Goal: Book appointment/travel/reservation

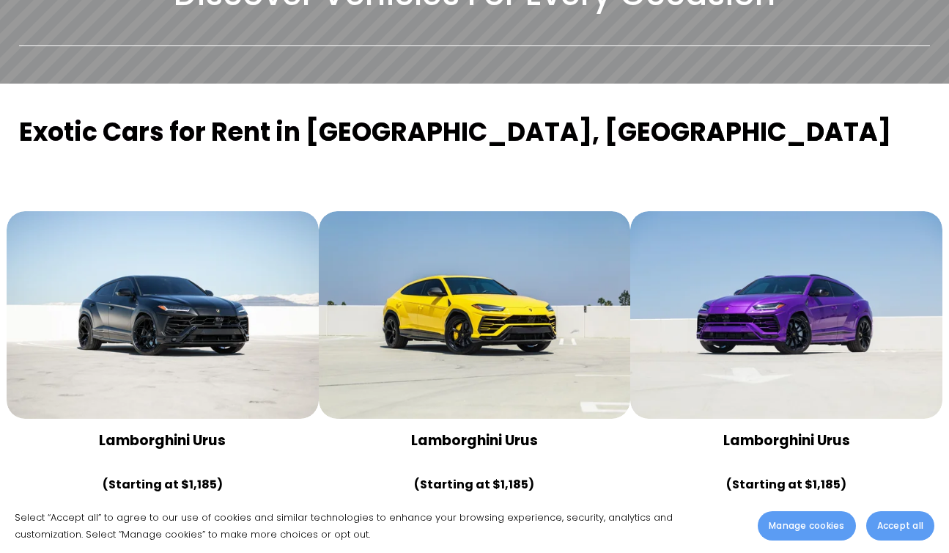
scroll to position [945, 0]
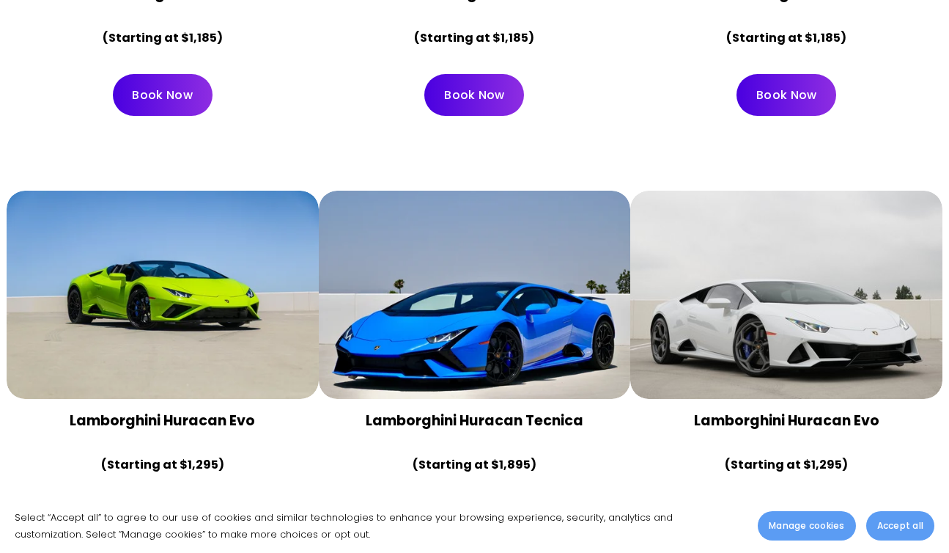
click at [220, 268] on div at bounding box center [163, 295] width 312 height 208
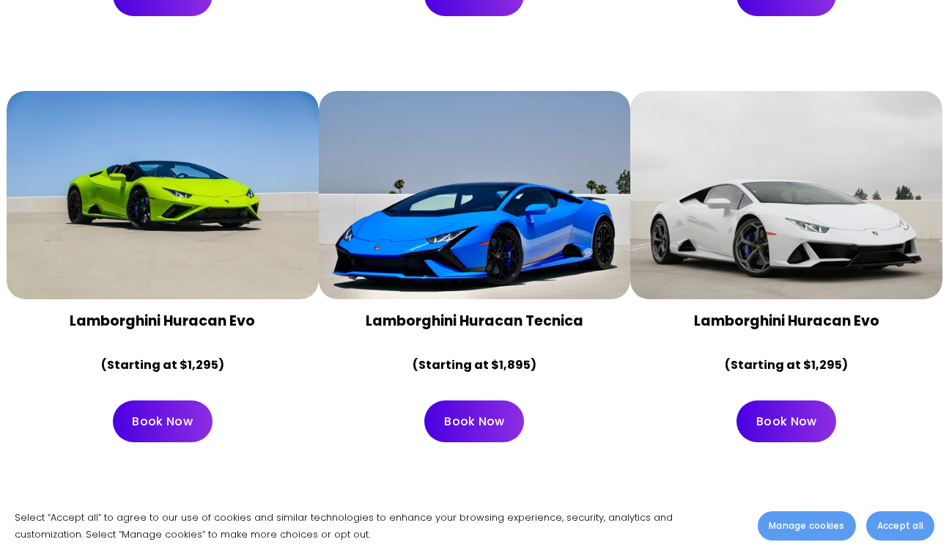
scroll to position [1052, 0]
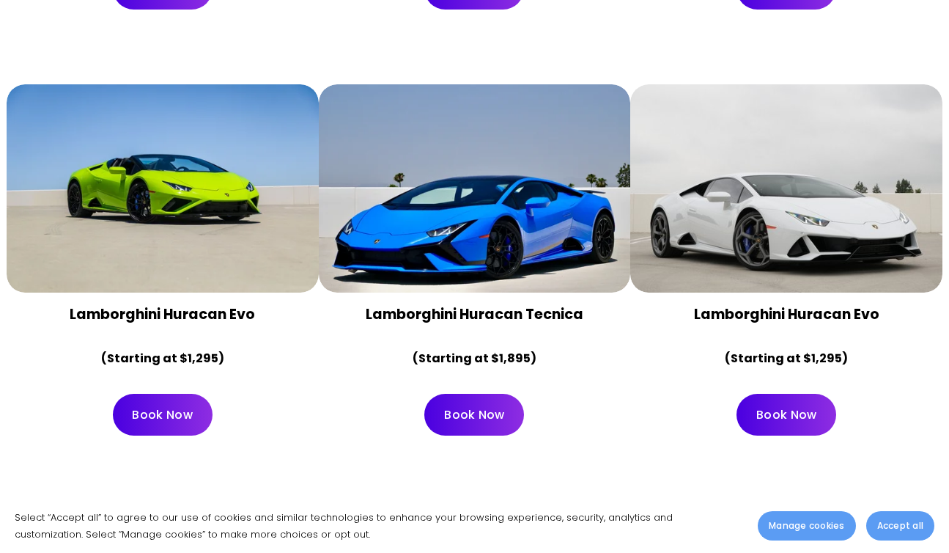
click at [177, 202] on div at bounding box center [163, 188] width 312 height 208
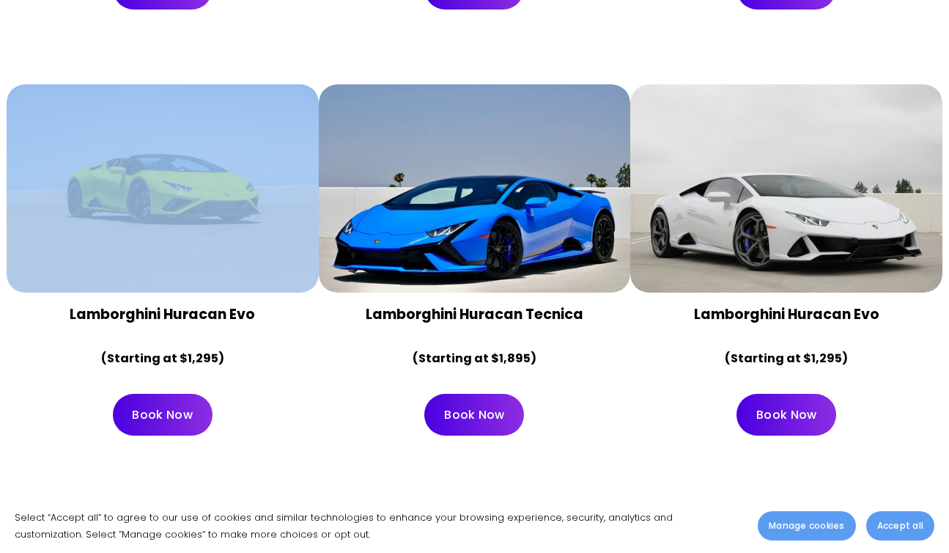
click at [177, 202] on div at bounding box center [163, 188] width 312 height 208
click at [163, 398] on link "Book Now" at bounding box center [163, 415] width 100 height 42
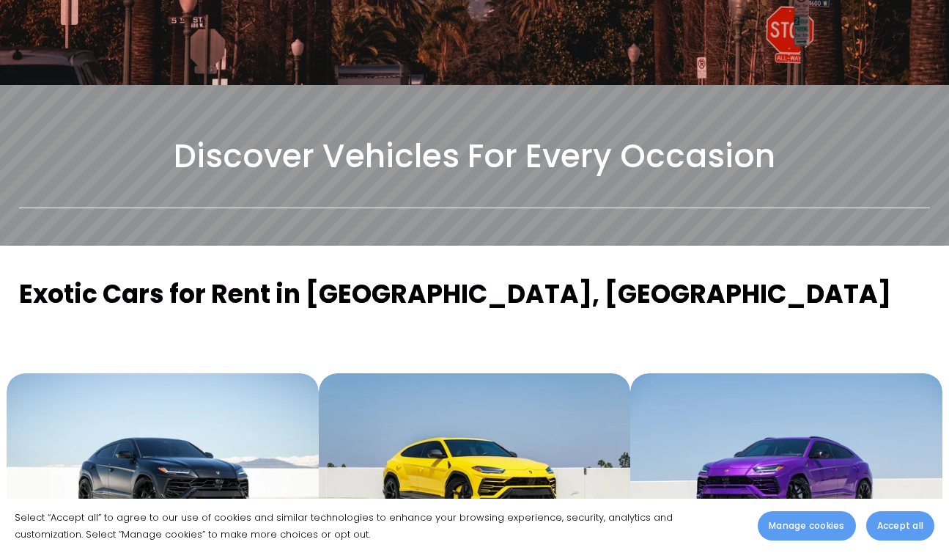
scroll to position [0, 0]
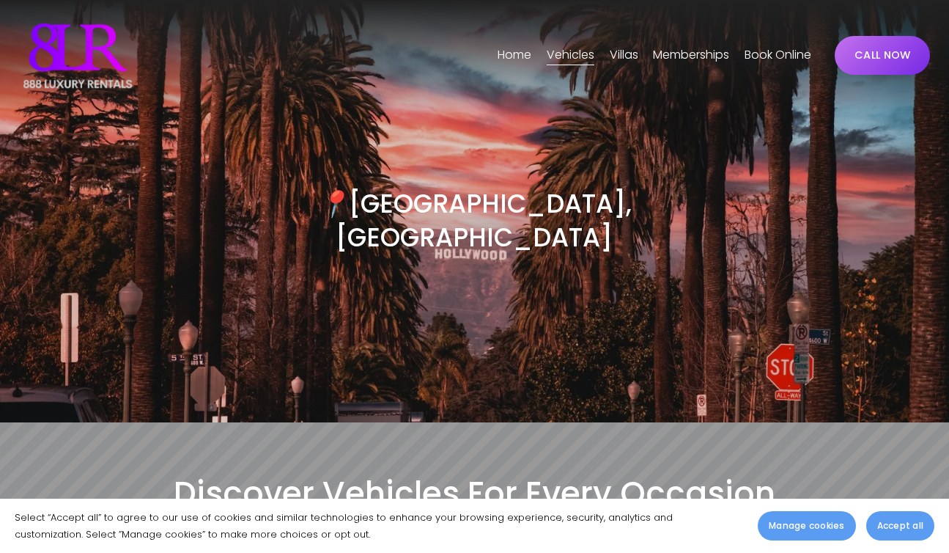
click at [0, 0] on span "[GEOGRAPHIC_DATA]" at bounding box center [0, 0] width 0 height 0
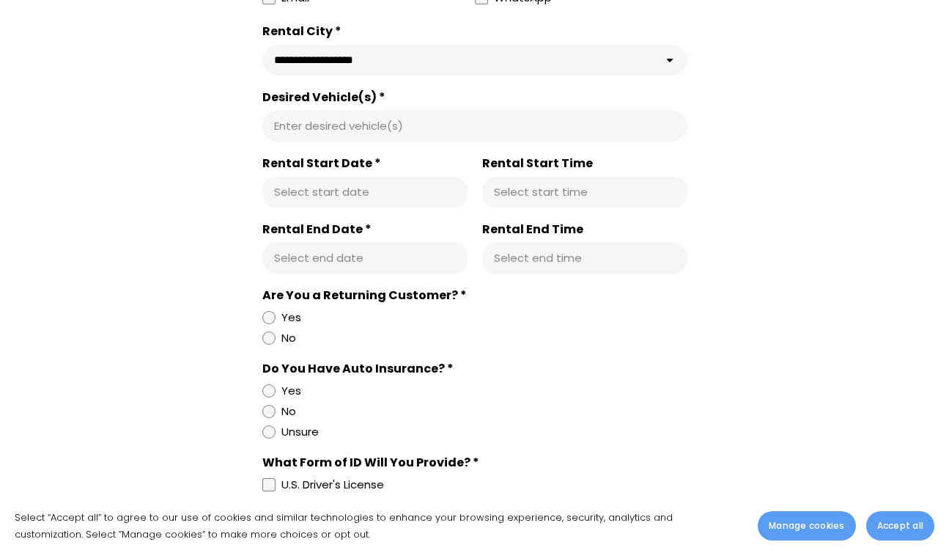
scroll to position [965, 0]
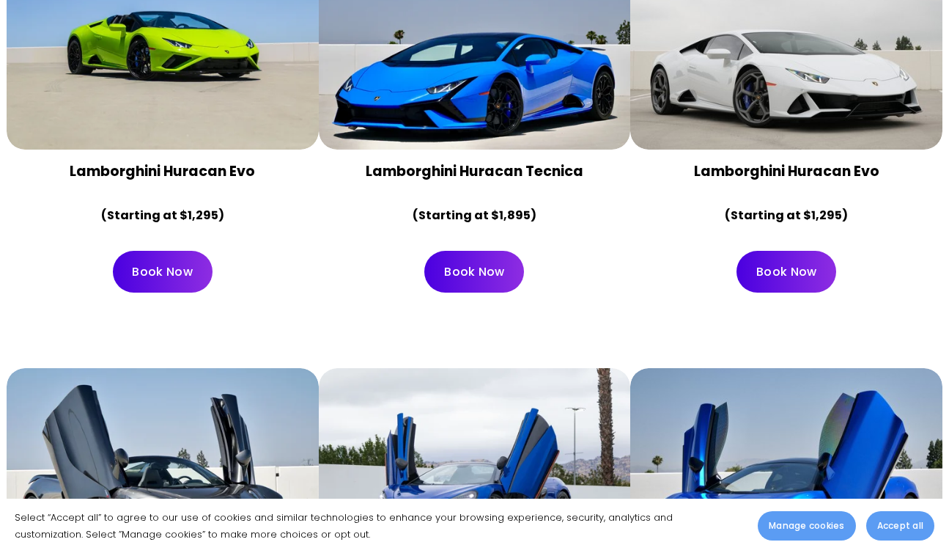
scroll to position [1194, 0]
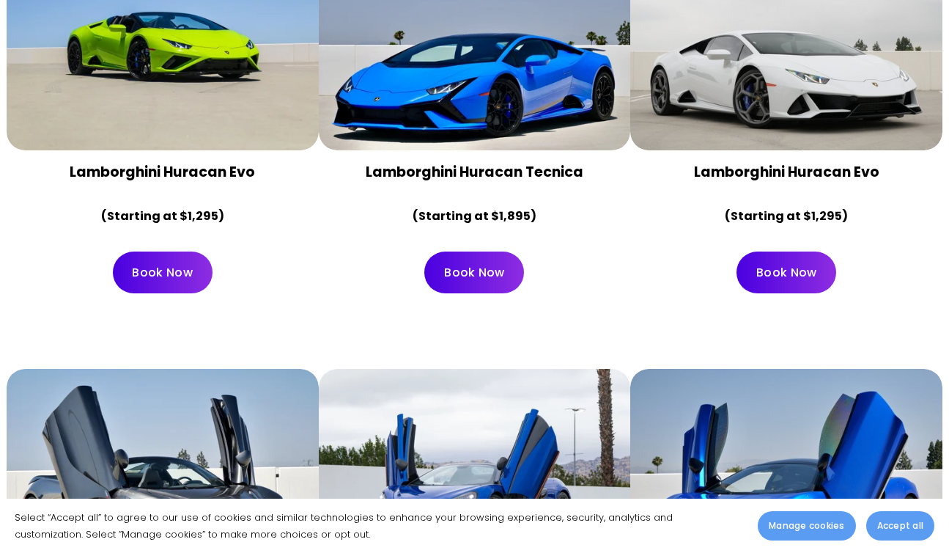
click at [497, 51] on div at bounding box center [475, 46] width 312 height 208
click at [497, 84] on div at bounding box center [475, 46] width 312 height 208
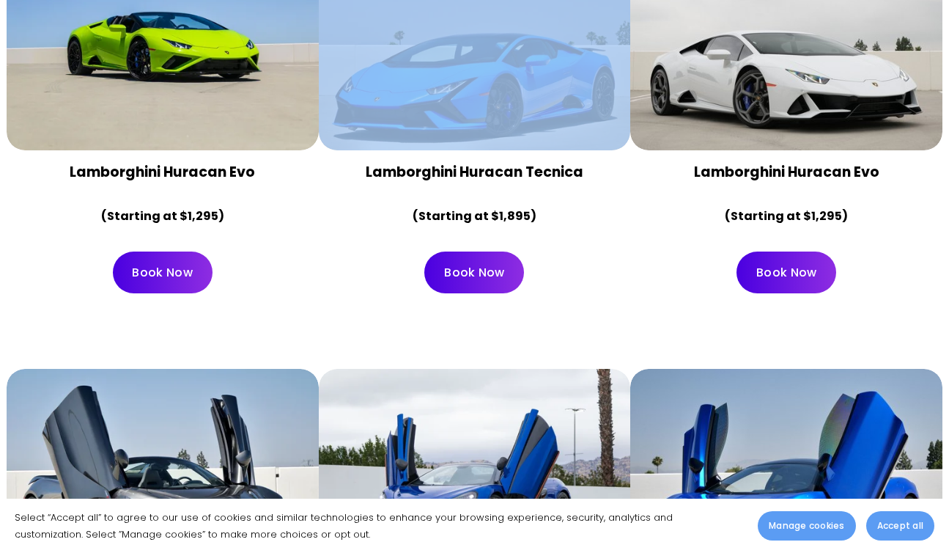
click at [497, 84] on div at bounding box center [475, 46] width 312 height 208
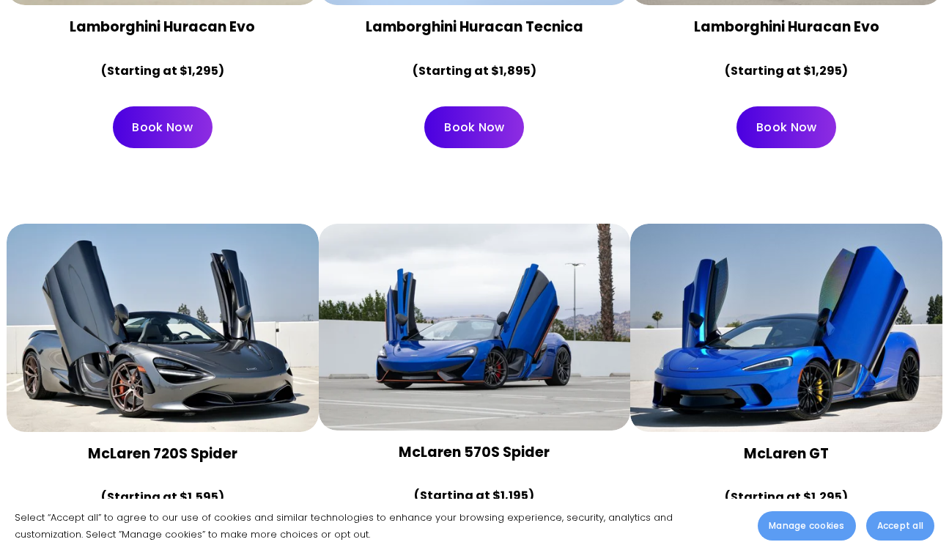
scroll to position [1360, 0]
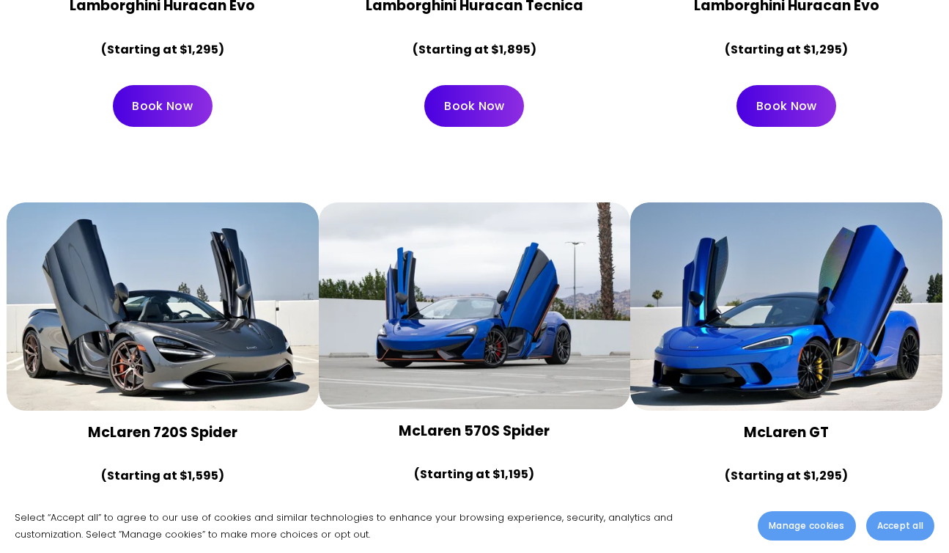
click at [877, 514] on button "Accept all" at bounding box center [900, 525] width 68 height 29
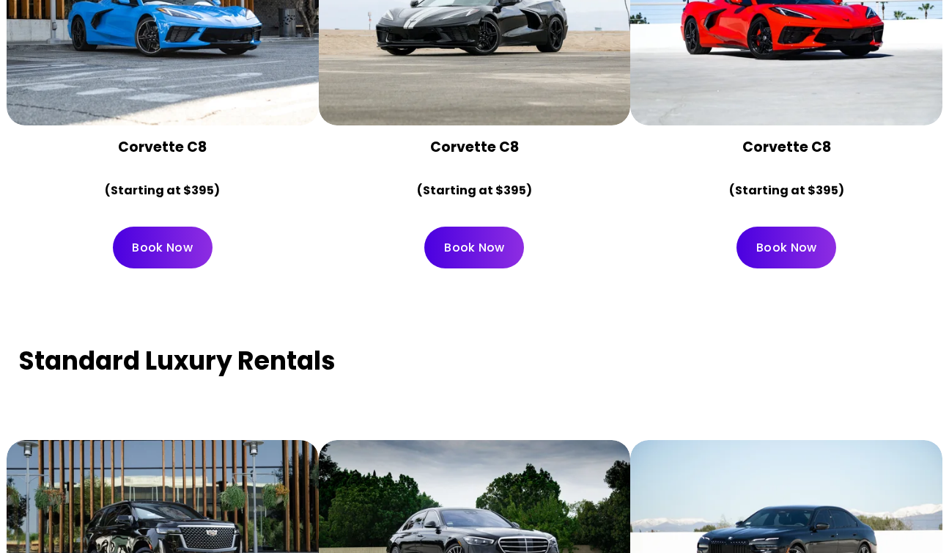
scroll to position [5575, 0]
